Goal: Task Accomplishment & Management: Complete application form

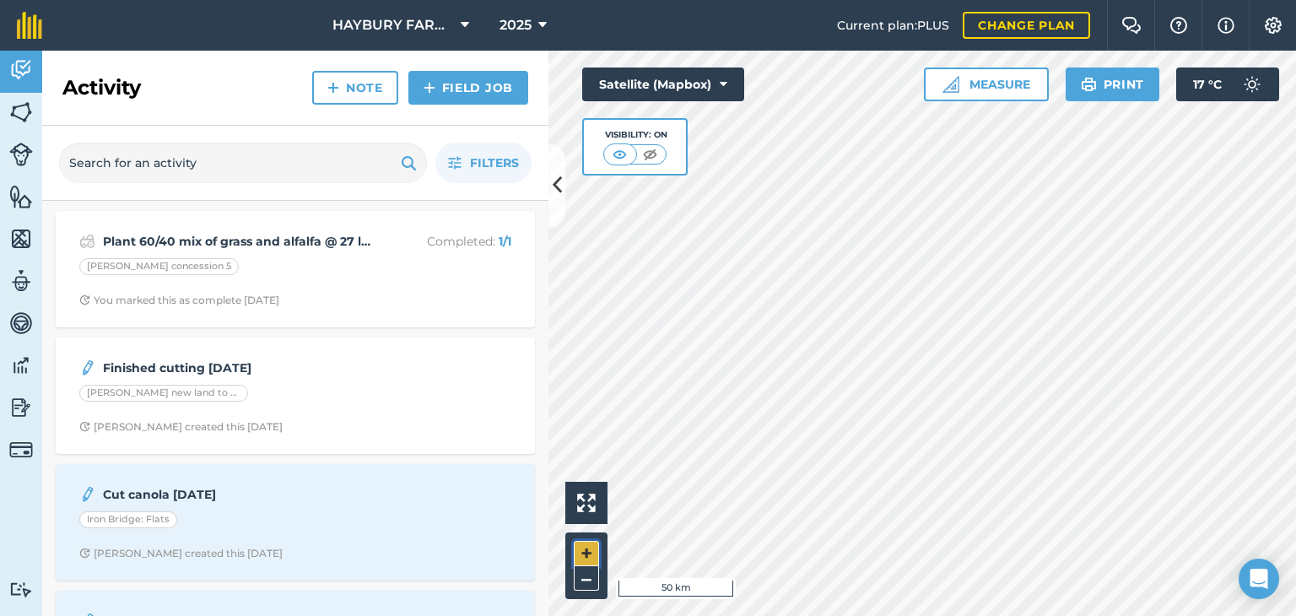
click at [596, 544] on button "+" at bounding box center [586, 553] width 25 height 25
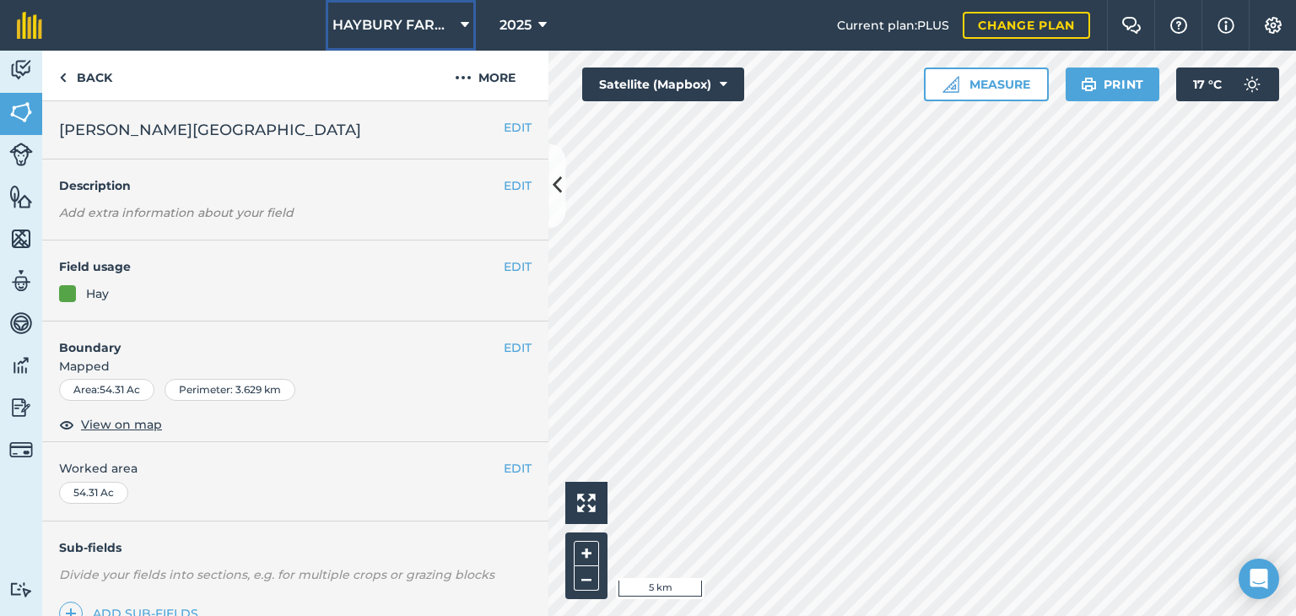
click at [414, 19] on span "HAYBURY FARMS INC" at bounding box center [393, 25] width 122 height 20
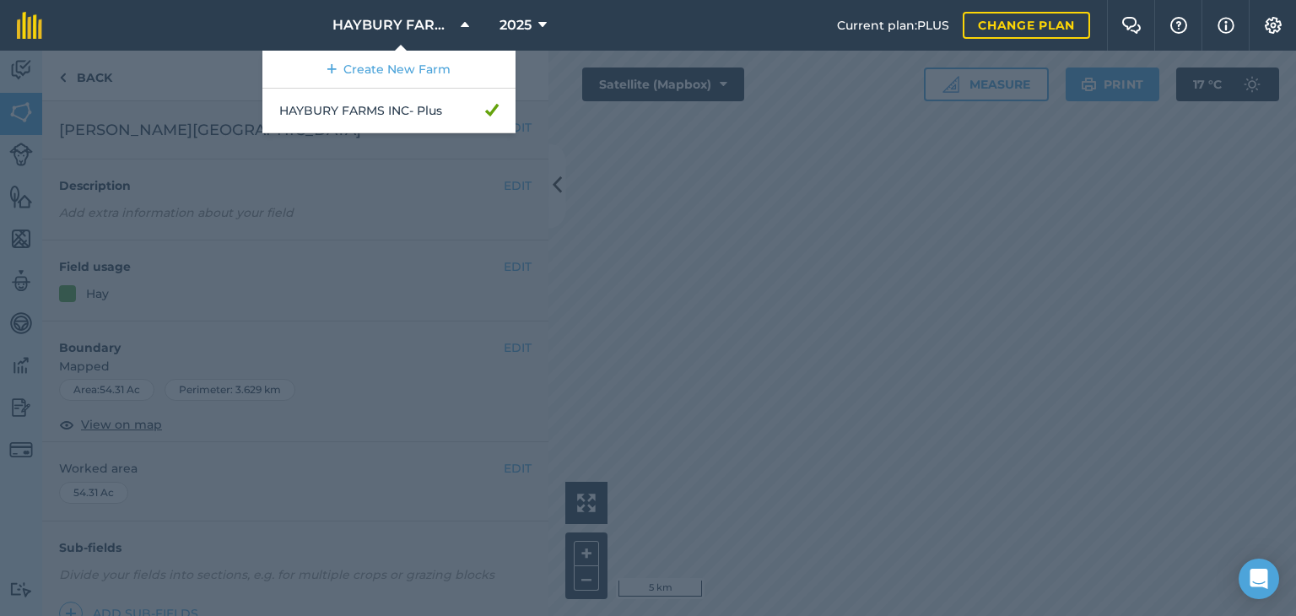
click at [662, 170] on div at bounding box center [648, 333] width 1296 height 565
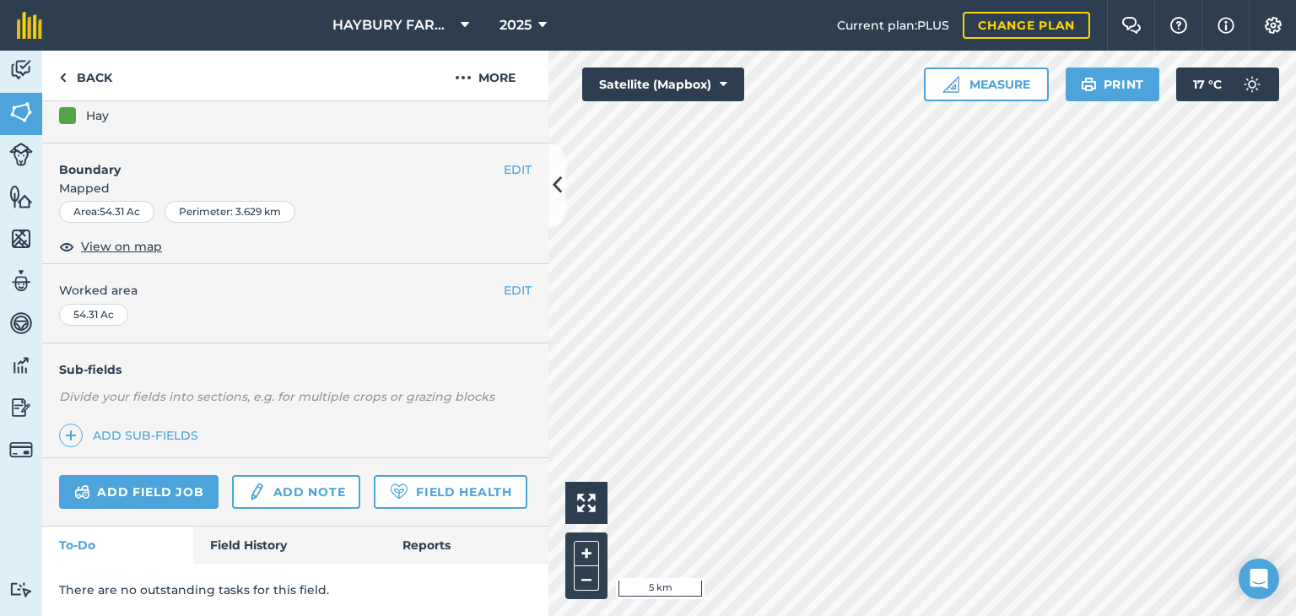
scroll to position [213, 0]
click at [129, 475] on link "Add field job" at bounding box center [138, 492] width 159 height 34
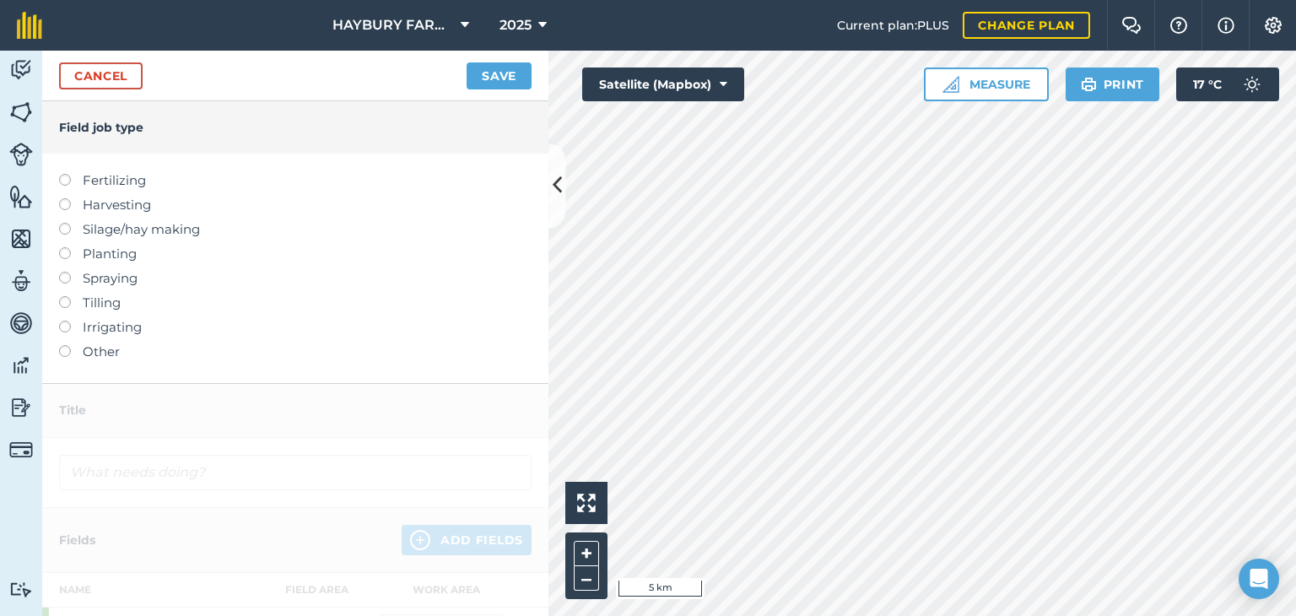
click at [128, 254] on label "Planting" at bounding box center [295, 254] width 473 height 20
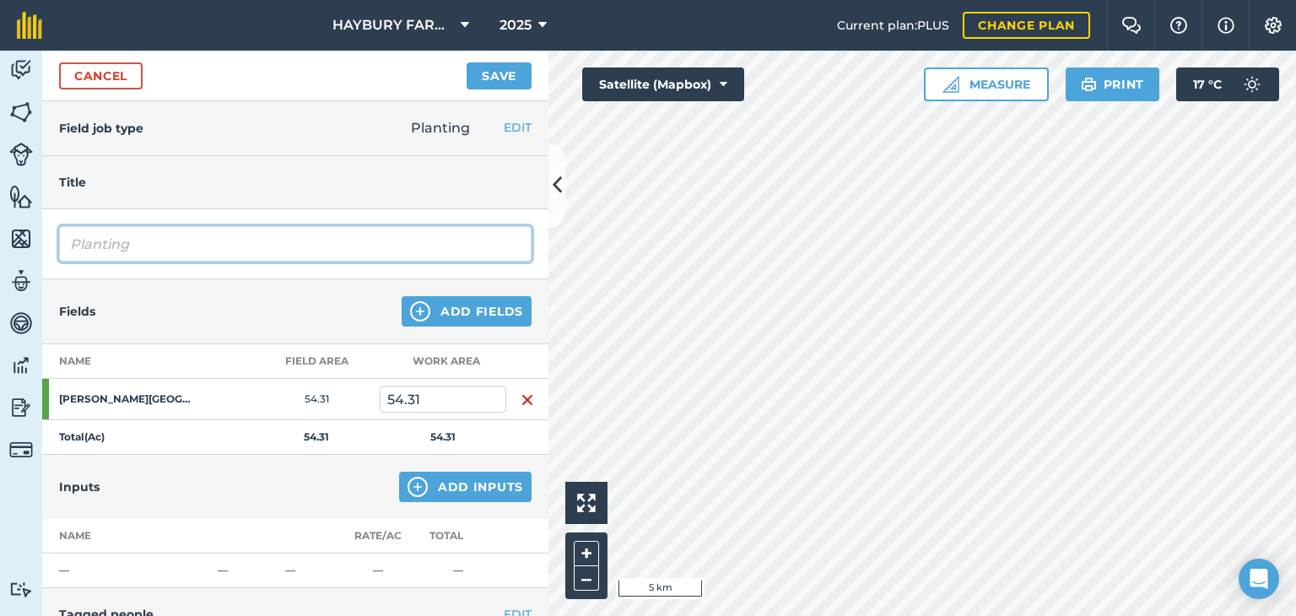
click at [128, 254] on input "Planting" at bounding box center [295, 243] width 473 height 35
type input "P"
type input "Plant Hay seed with [PERSON_NAME] drill @ 20 lbs/Ac"
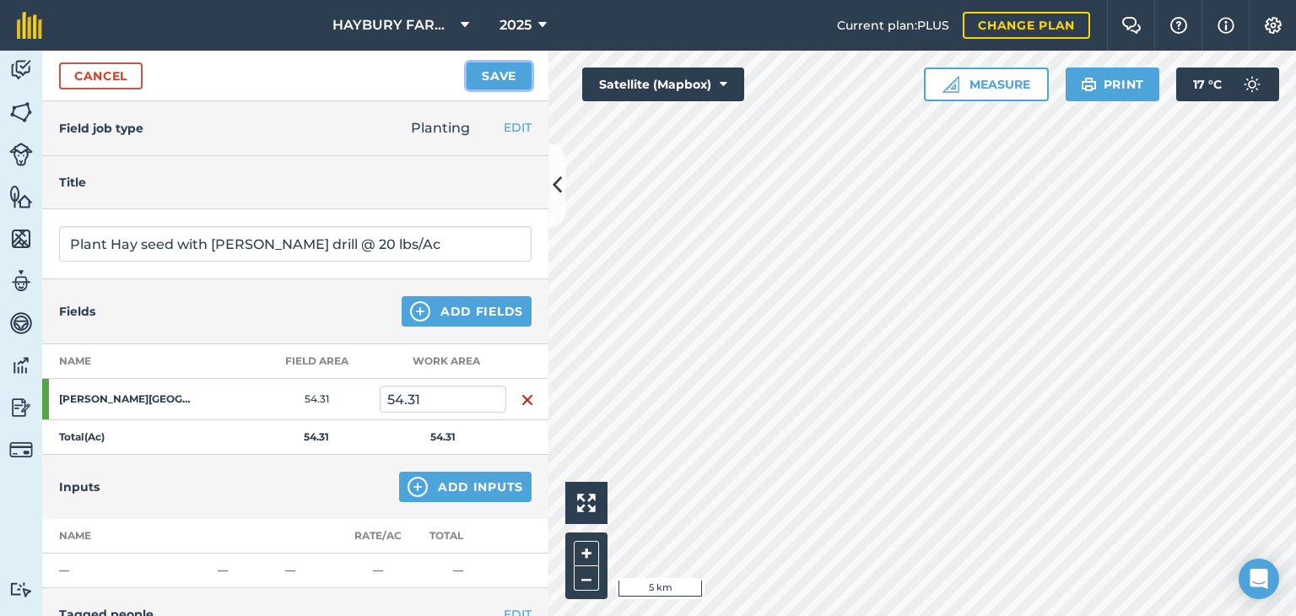
click at [510, 82] on button "Save" at bounding box center [499, 75] width 65 height 27
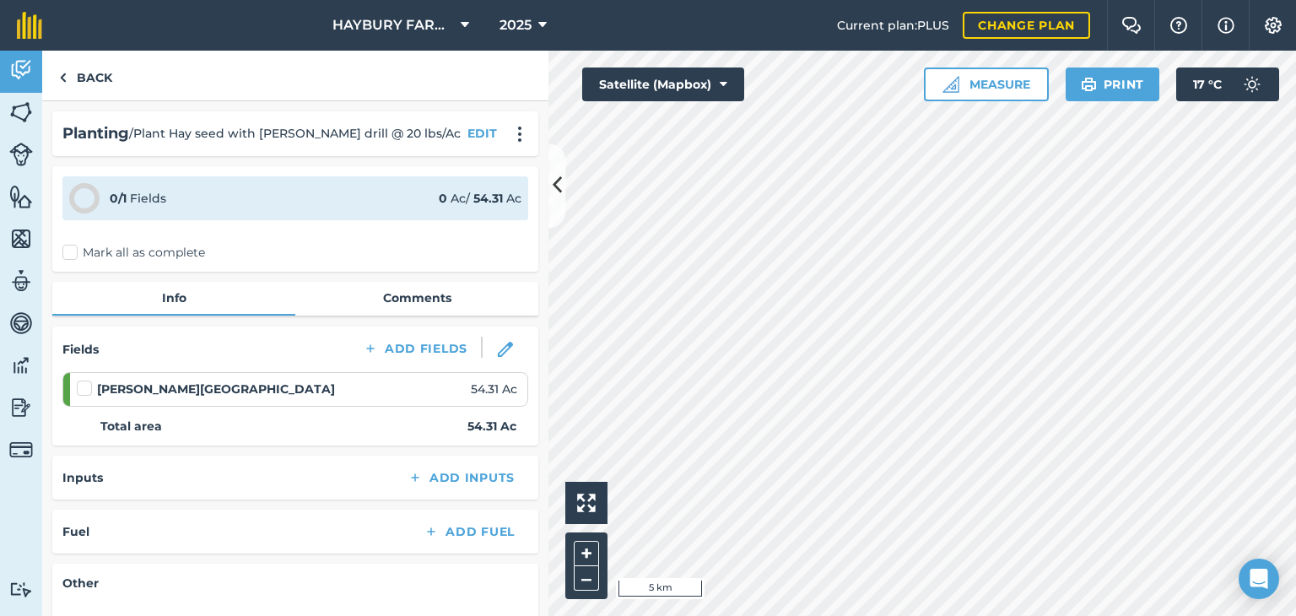
click at [75, 244] on label "Mark all as complete" at bounding box center [133, 253] width 143 height 18
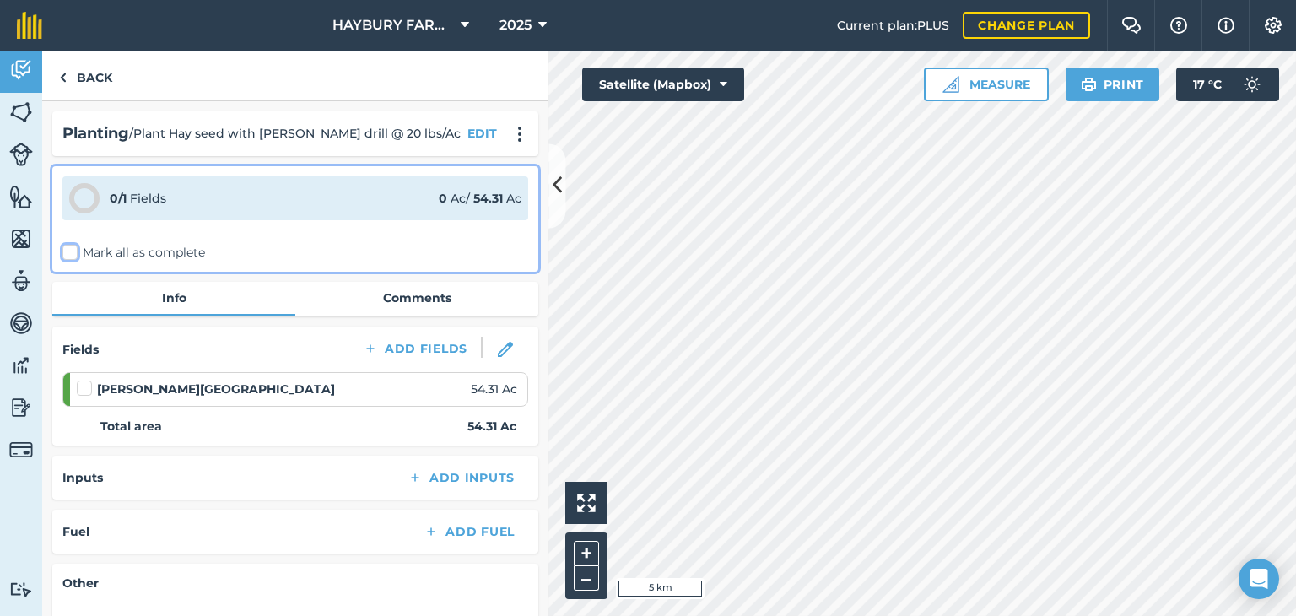
click at [73, 244] on input "Mark all as complete" at bounding box center [67, 249] width 11 height 11
checkbox input "false"
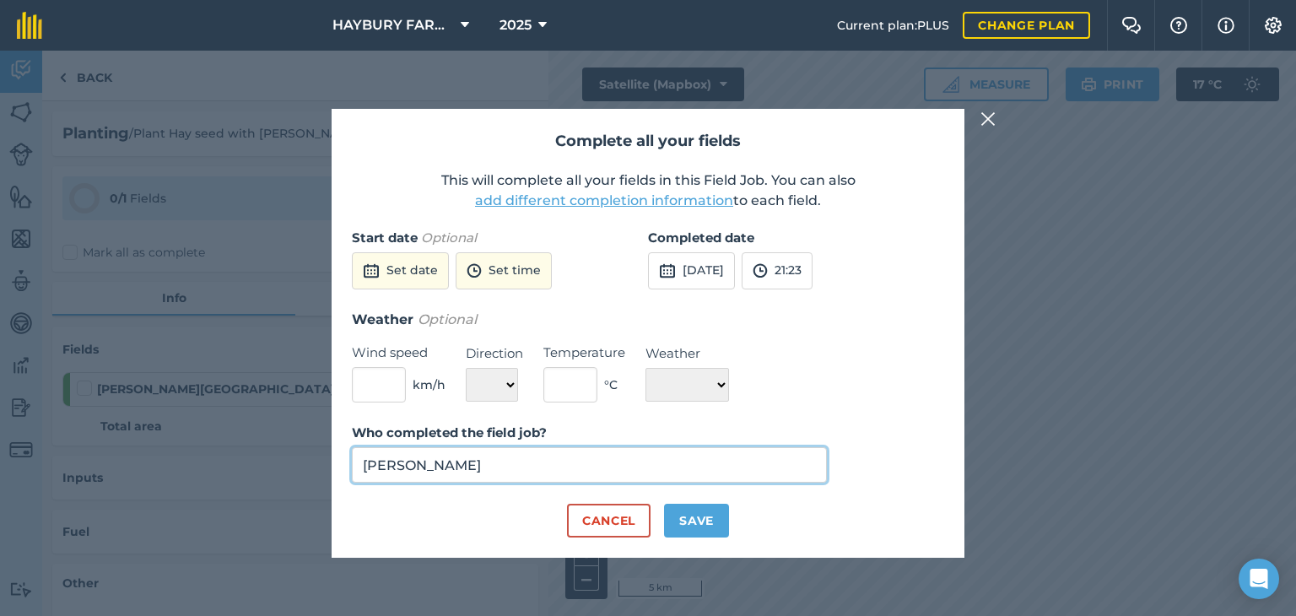
click at [483, 467] on input "[PERSON_NAME]" at bounding box center [589, 464] width 475 height 35
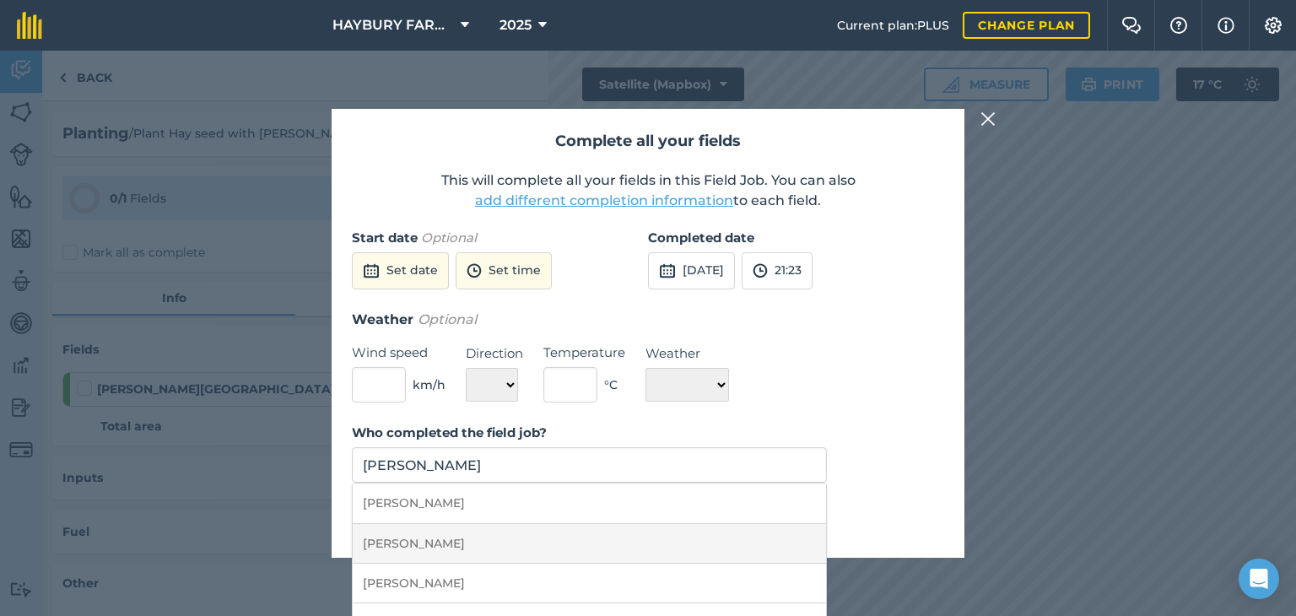
click at [417, 551] on li "[PERSON_NAME]" at bounding box center [589, 544] width 473 height 40
type input "[PERSON_NAME]"
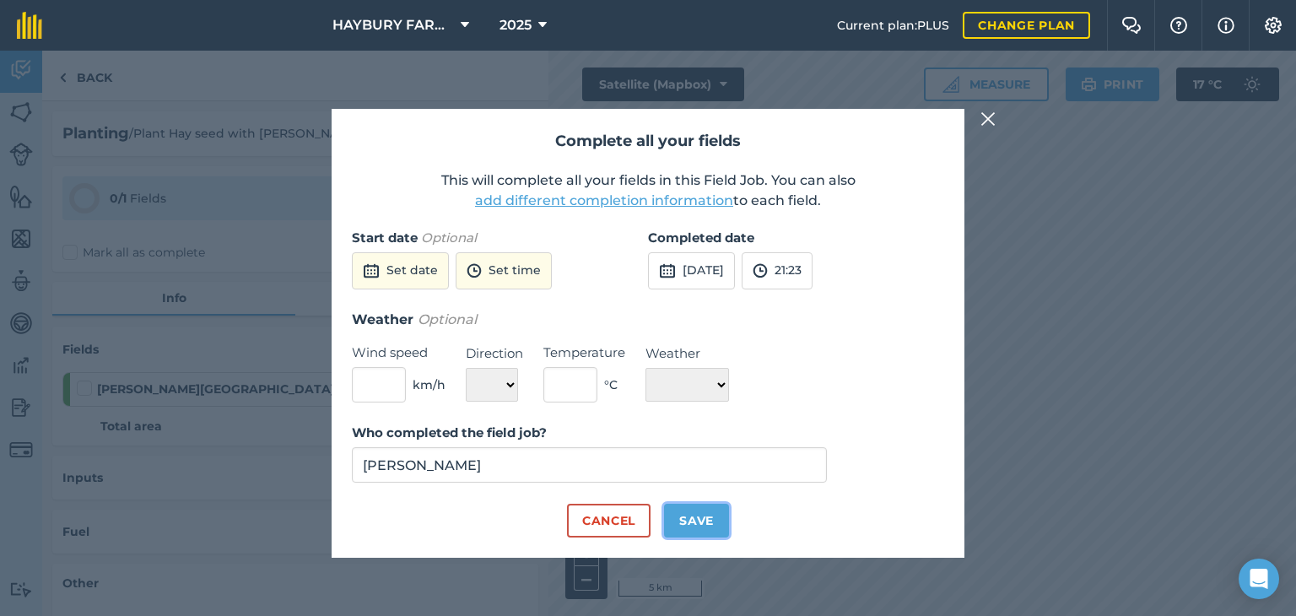
click at [692, 532] on button "Save" at bounding box center [696, 521] width 65 height 34
checkbox input "true"
